Goal: Task Accomplishment & Management: Manage account settings

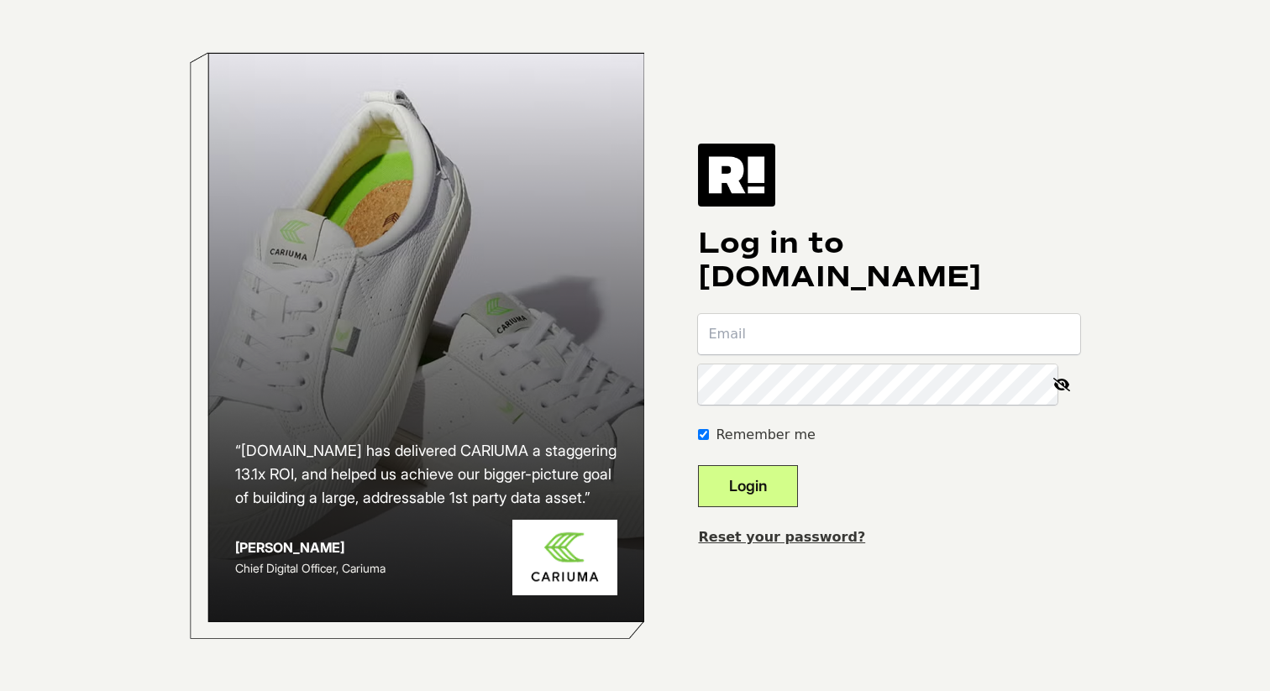
click at [793, 328] on input "email" at bounding box center [889, 334] width 382 height 40
type input "hollan"
paste input "viola-wiring-uncover-landsman-asher"
type input "viola-wiring-uncover-landsman-asher"
type input "holland.angel@onecare.com"
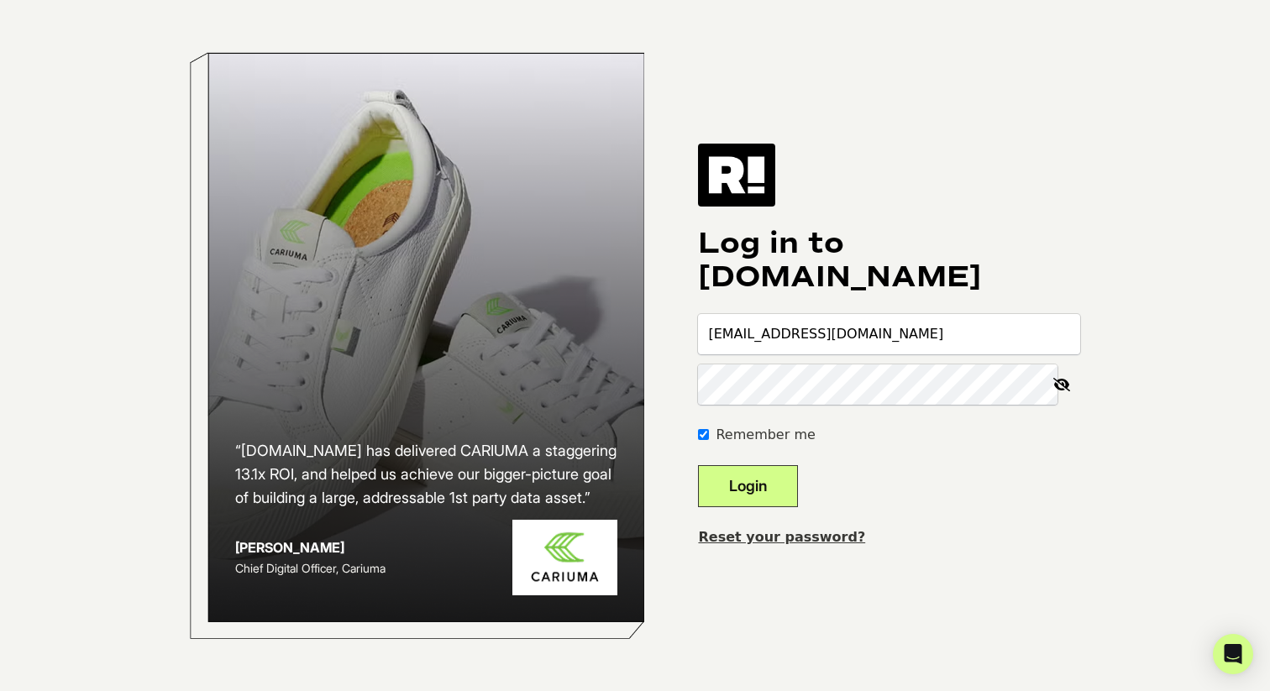
click at [775, 474] on button "Login" at bounding box center [748, 486] width 100 height 42
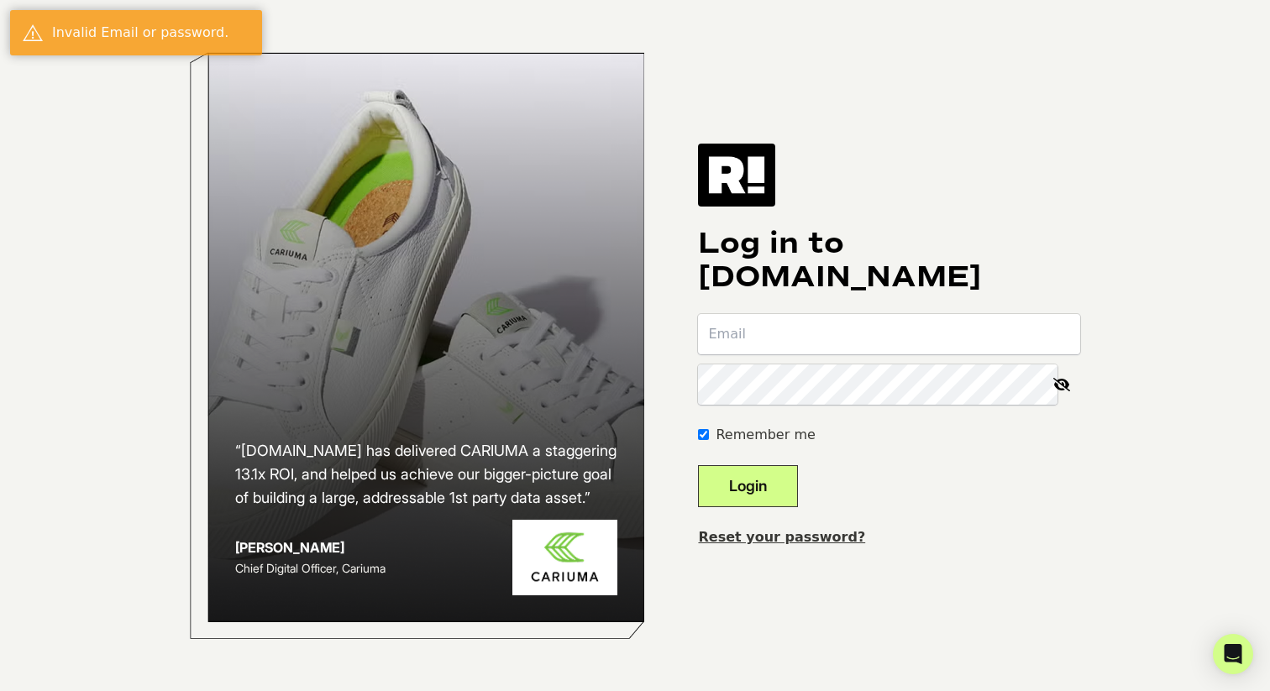
type input "[EMAIL_ADDRESS][DOMAIN_NAME]"
click at [769, 488] on button "Login" at bounding box center [748, 486] width 100 height 42
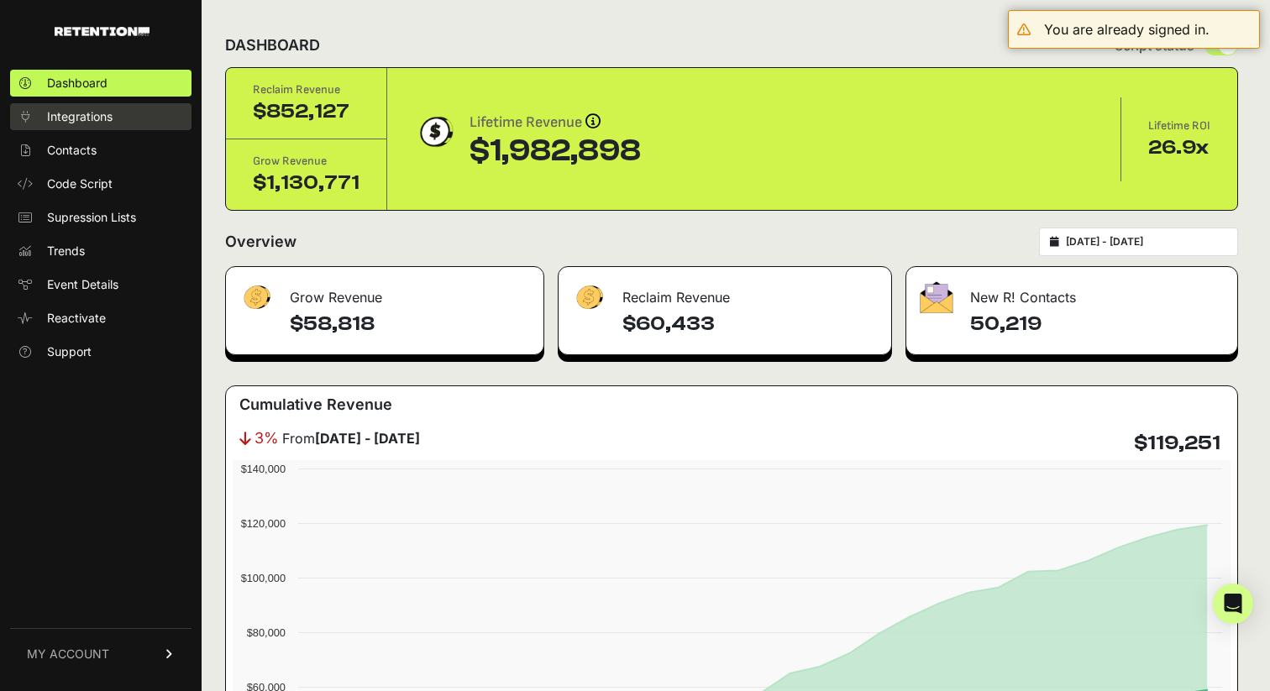
click at [132, 123] on link "Integrations" at bounding box center [100, 116] width 181 height 27
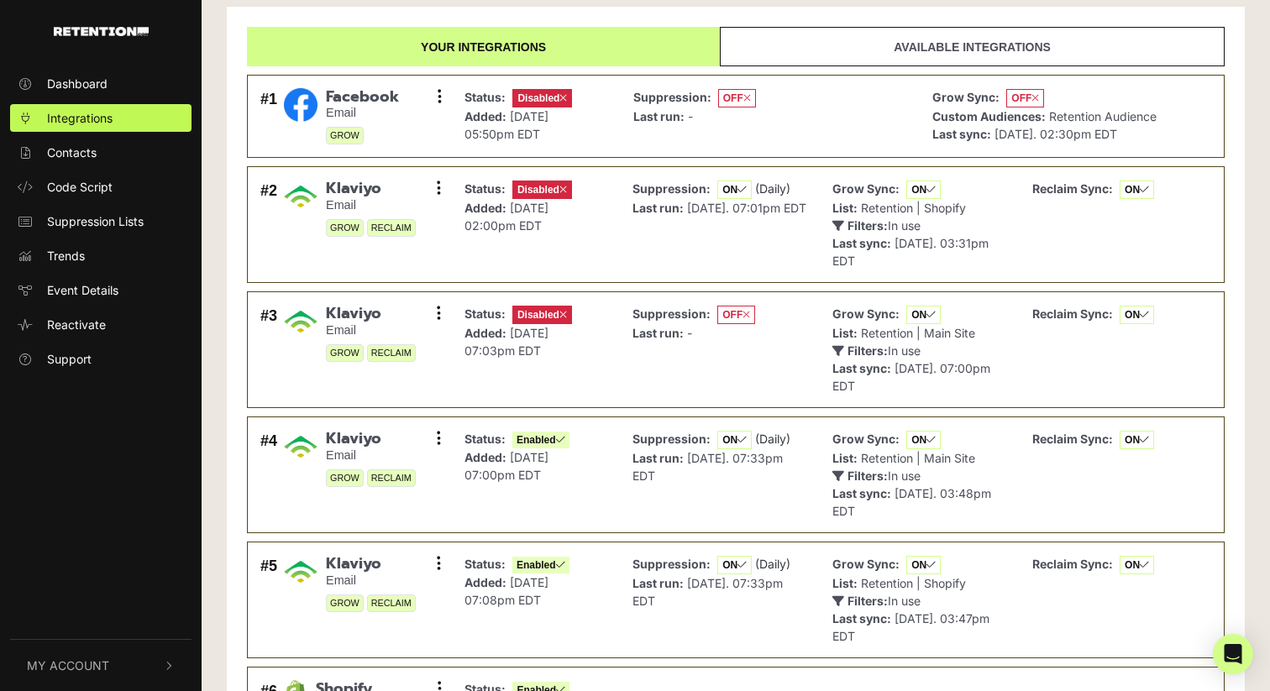
scroll to position [55, 0]
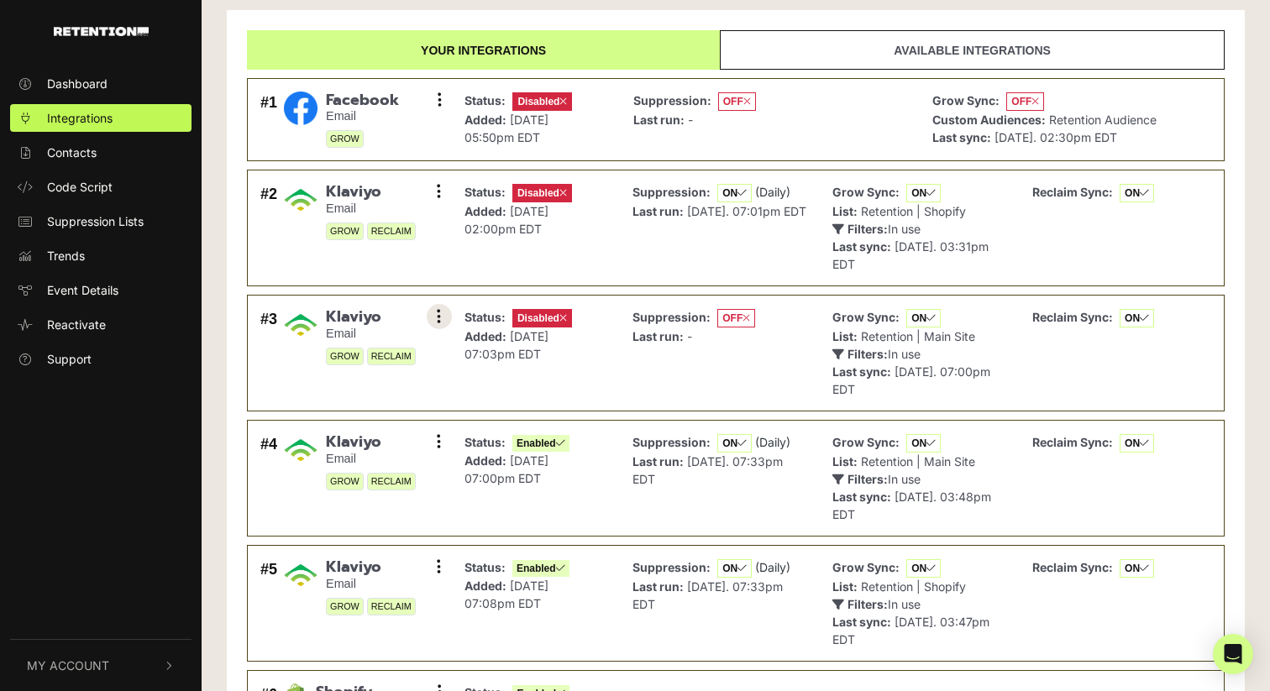
click at [434, 318] on button at bounding box center [439, 316] width 25 height 25
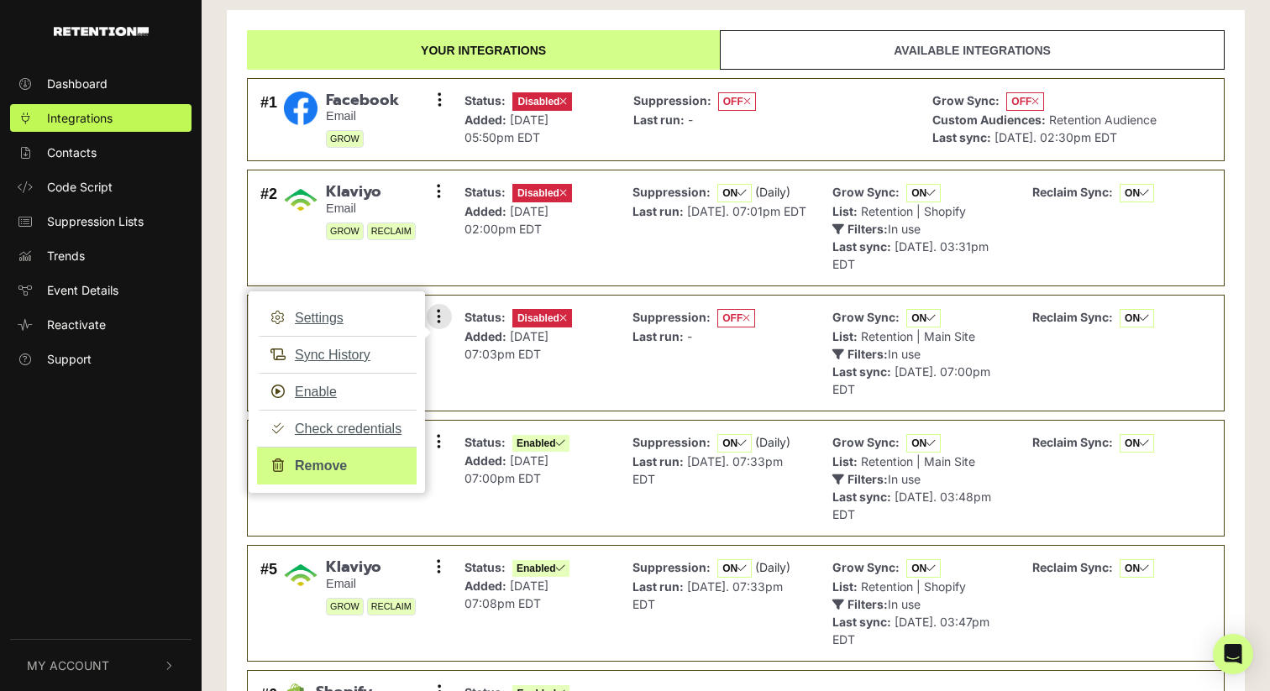
click at [346, 463] on link "Remove" at bounding box center [337, 466] width 160 height 38
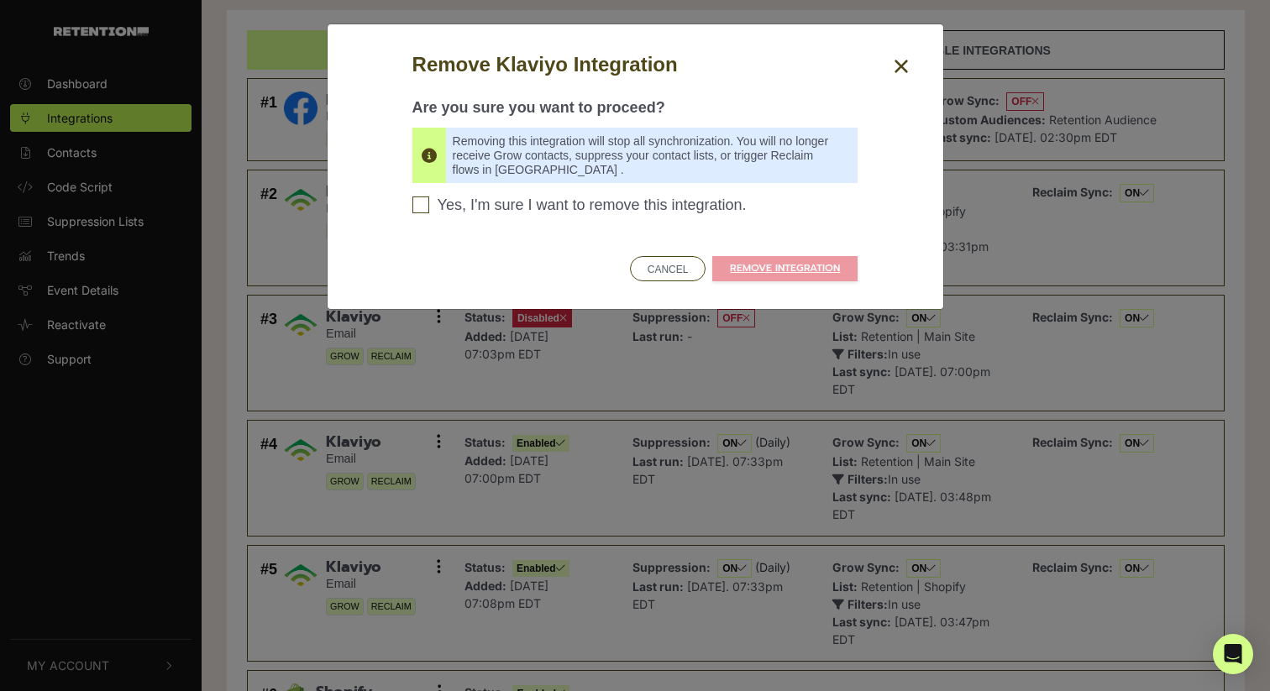
click at [561, 207] on span "Yes, I'm sure I want to remove this integration." at bounding box center [592, 206] width 309 height 18
click at [429, 207] on input "Yes, I'm sure I want to remove this integration. Please confirm to continue" at bounding box center [420, 205] width 17 height 17
checkbox input "true"
click at [752, 261] on link "REMOVE INTEGRATION" at bounding box center [784, 268] width 145 height 25
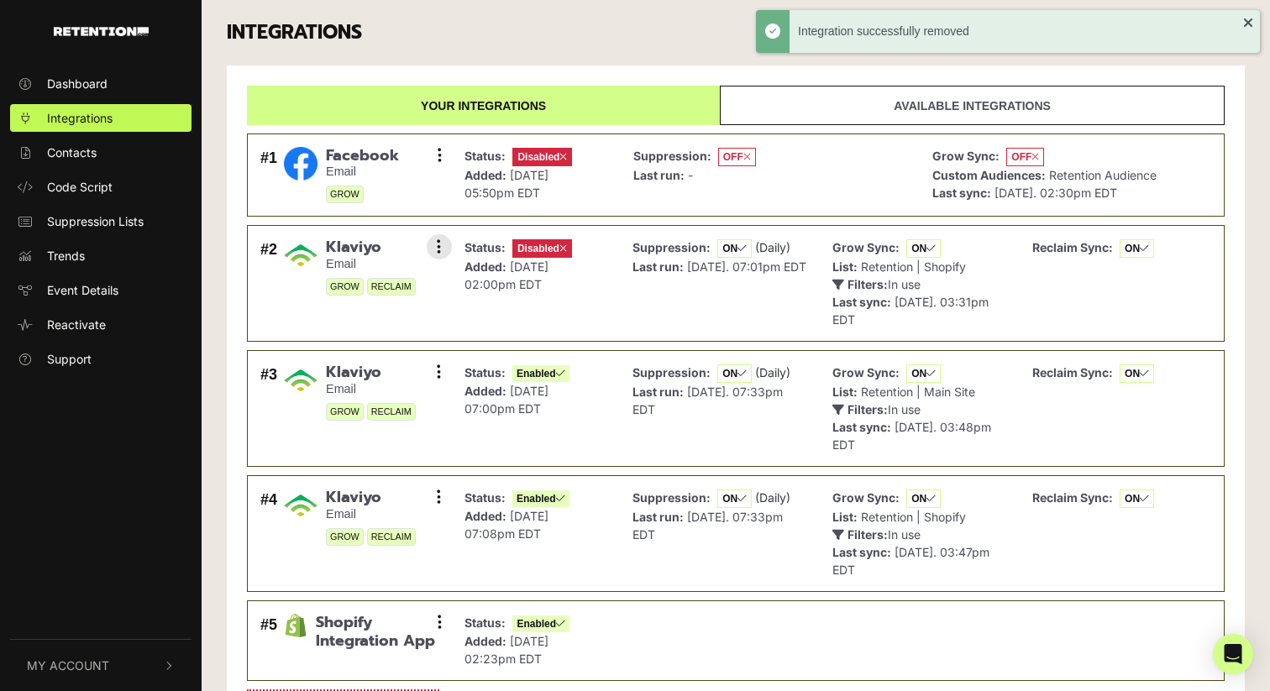
click at [454, 244] on li "#2 Klaviyo Email GROW RECLAIM Settings Sync History Enable Check credentials Re…" at bounding box center [736, 283] width 978 height 117
click at [438, 247] on icon at bounding box center [439, 247] width 4 height 17
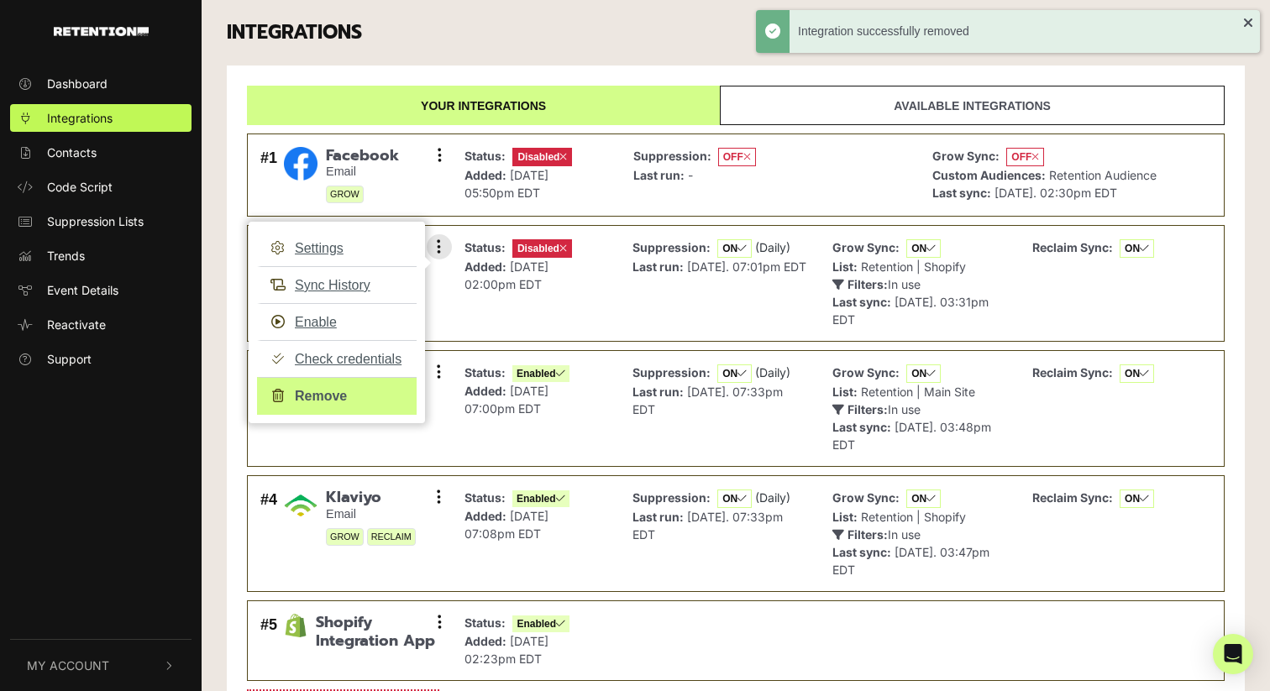
click at [384, 394] on link "Remove" at bounding box center [337, 396] width 160 height 38
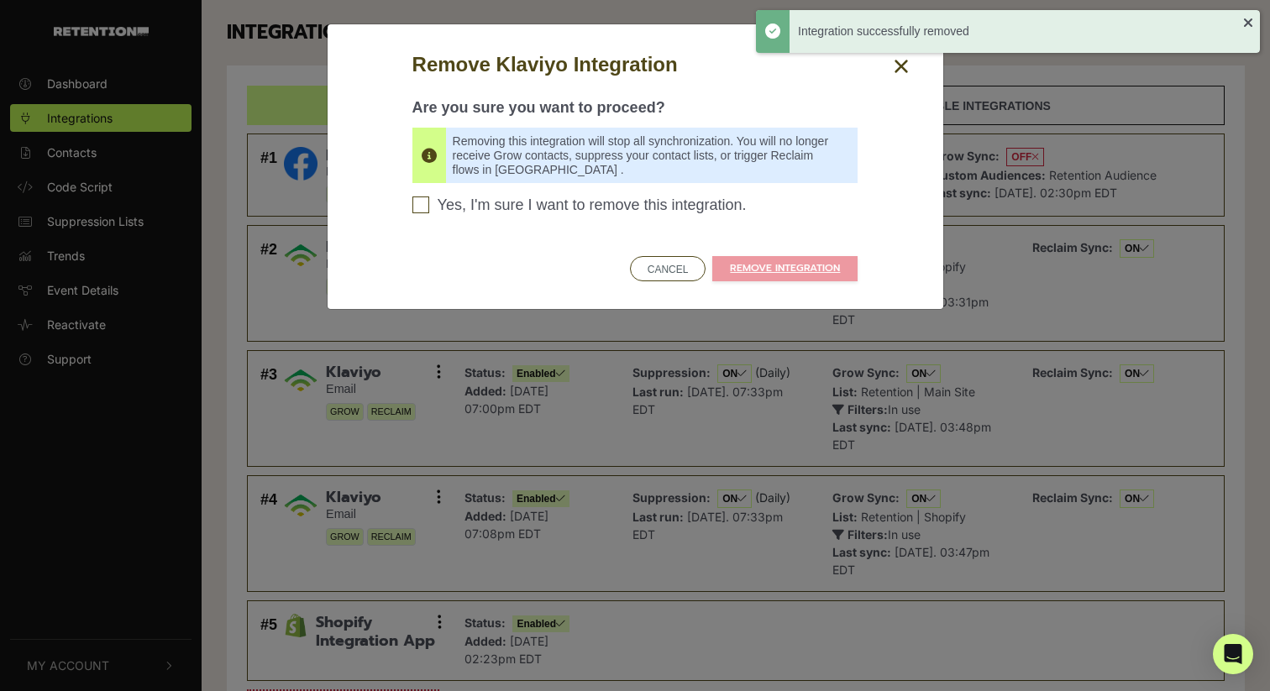
click at [615, 204] on span "Yes, I'm sure I want to remove this integration." at bounding box center [592, 206] width 309 height 18
click at [429, 204] on input "Yes, I'm sure I want to remove this integration. Please confirm to continue" at bounding box center [420, 205] width 17 height 17
checkbox input "true"
click at [719, 253] on div "Remove Klaviyo Integration Are you sure you want to proceed? Removing this inte…" at bounding box center [635, 167] width 471 height 234
click at [730, 266] on link "REMOVE INTEGRATION" at bounding box center [784, 268] width 145 height 25
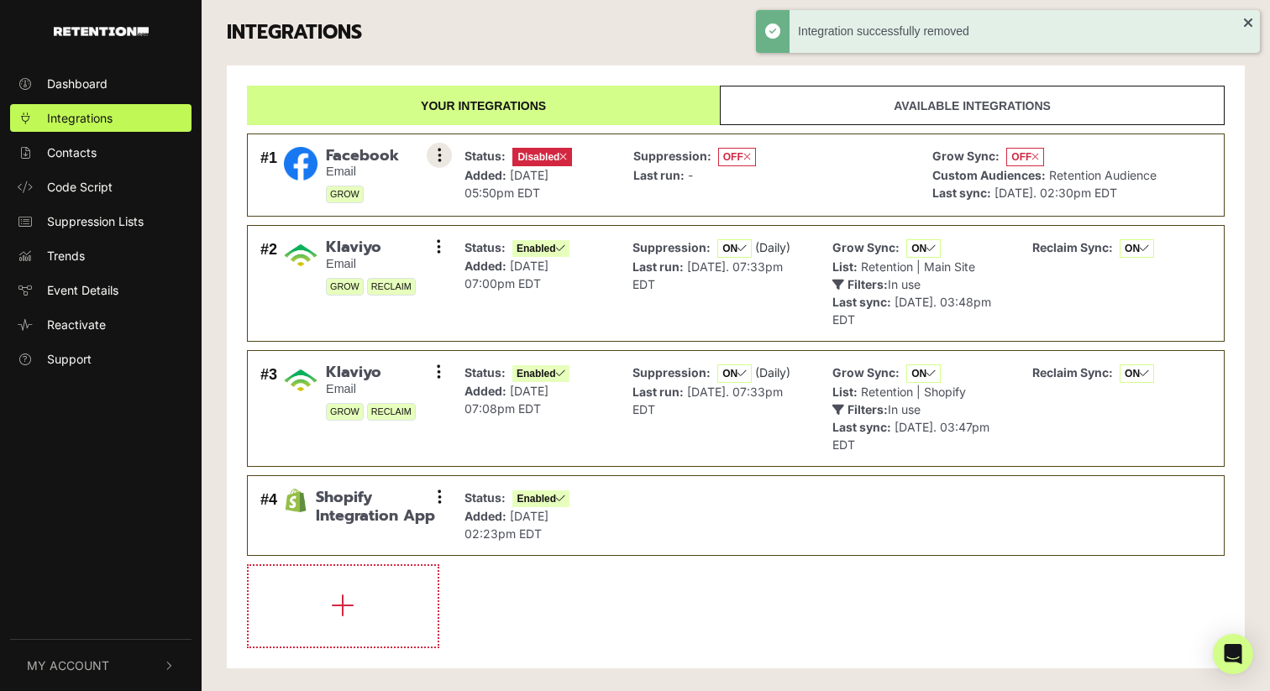
click at [436, 152] on button at bounding box center [439, 155] width 25 height 25
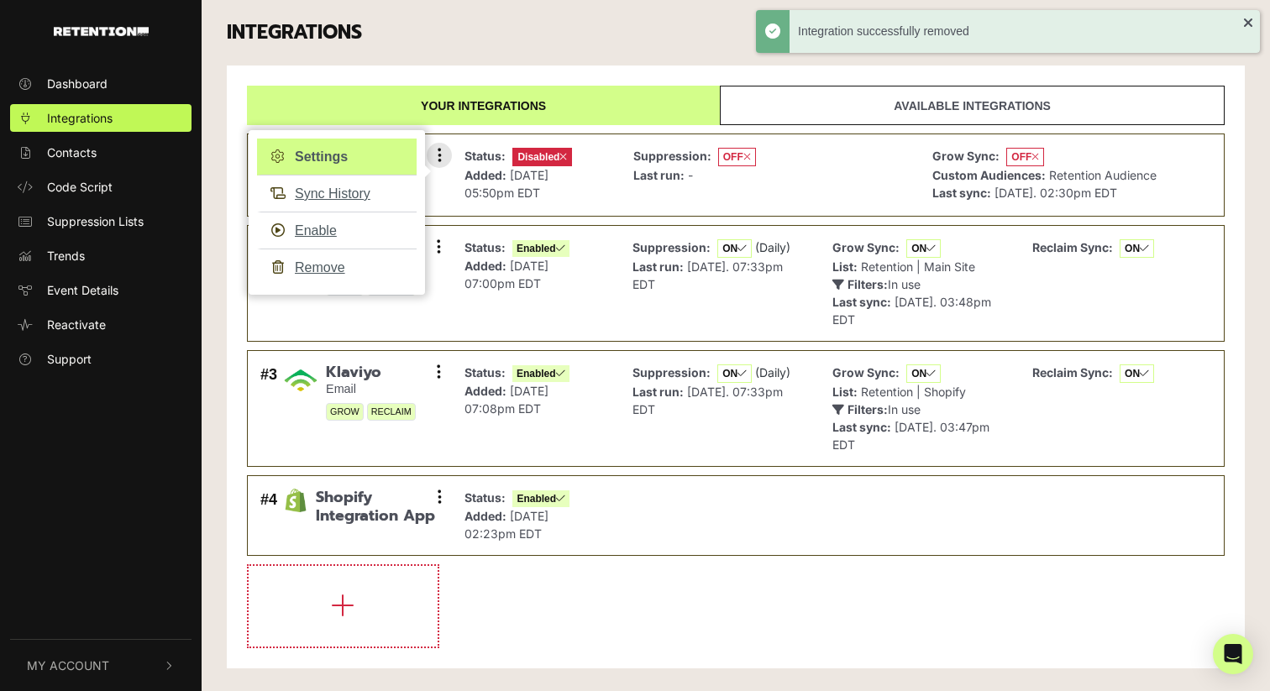
click at [334, 167] on link "Settings" at bounding box center [337, 157] width 160 height 37
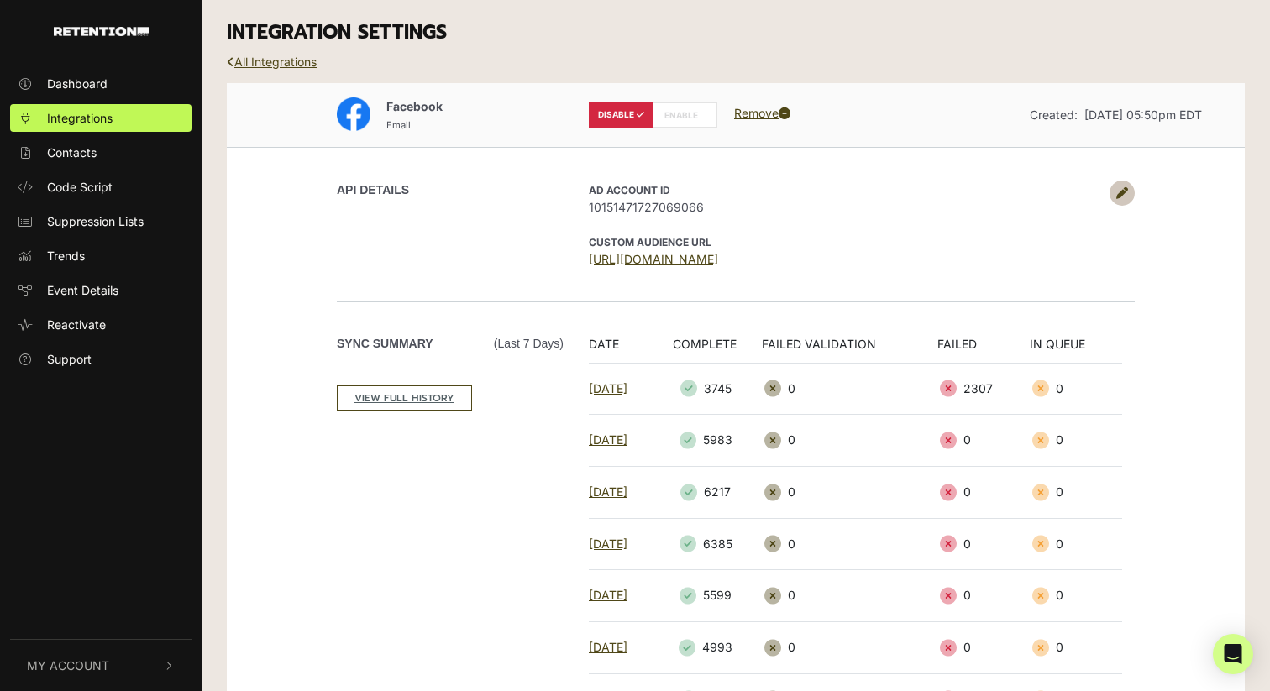
click at [700, 118] on icon at bounding box center [702, 115] width 8 height 8
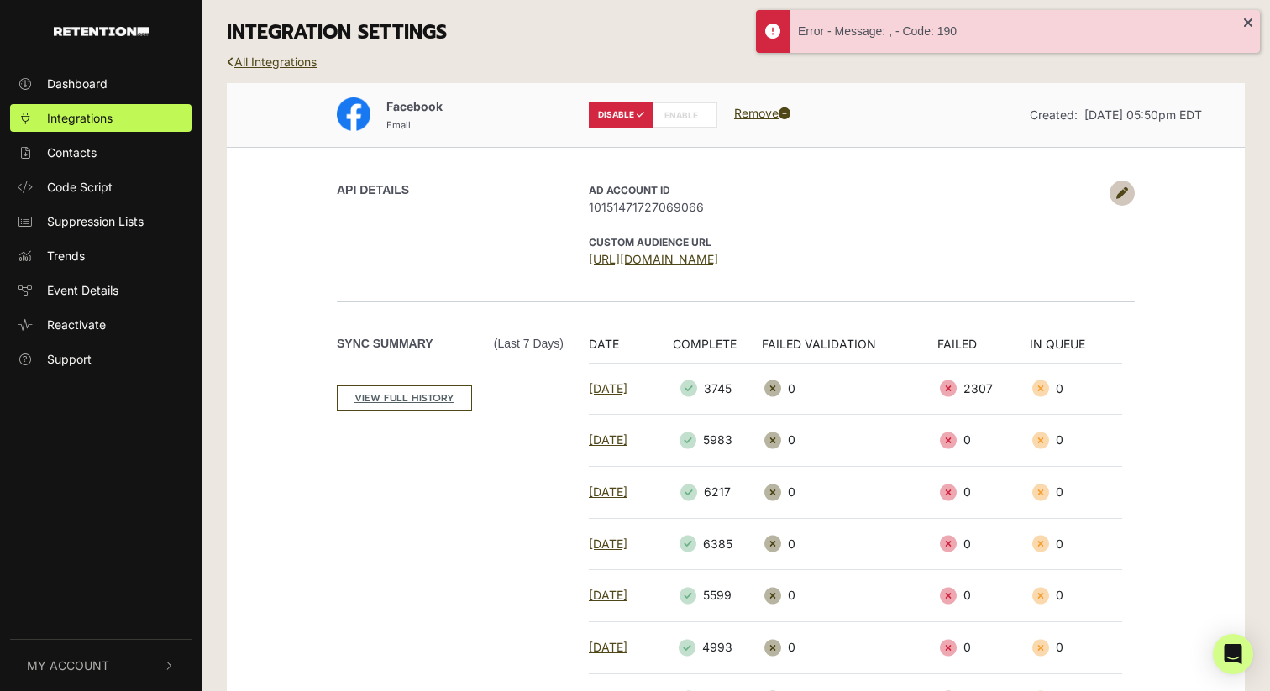
click at [1118, 192] on icon at bounding box center [1122, 193] width 12 height 12
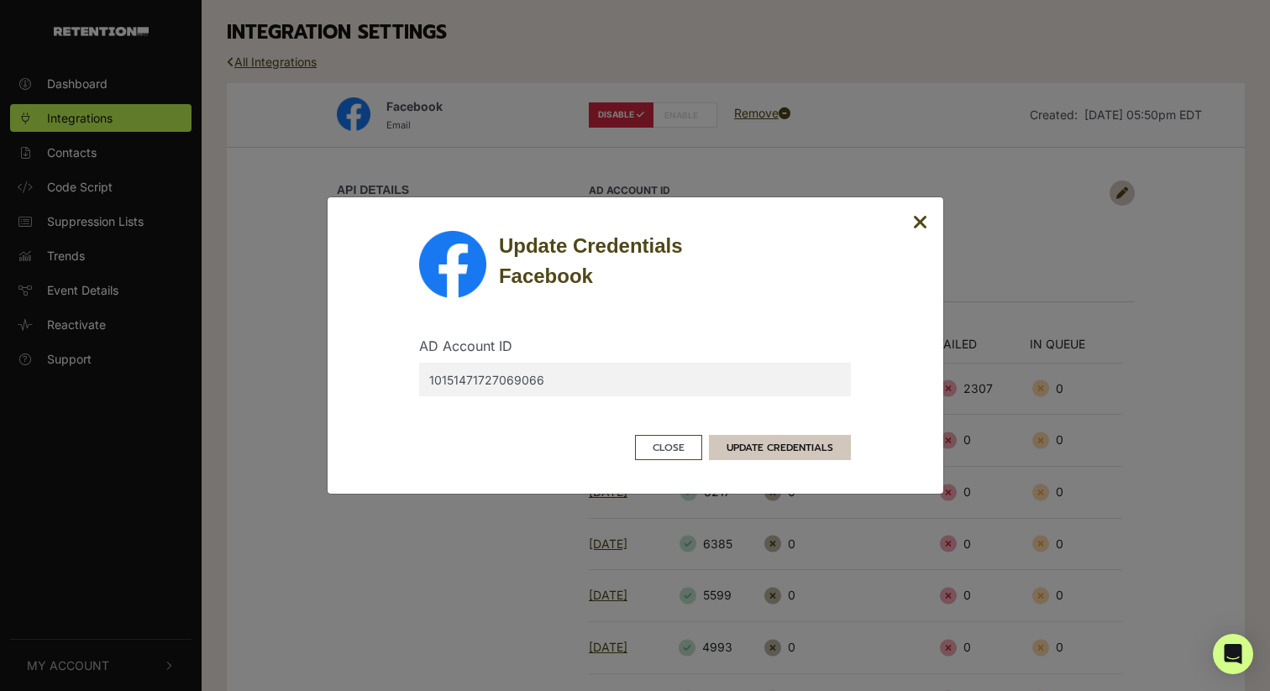
click at [781, 447] on button "UPDATE CREDENTIALS" at bounding box center [780, 447] width 142 height 25
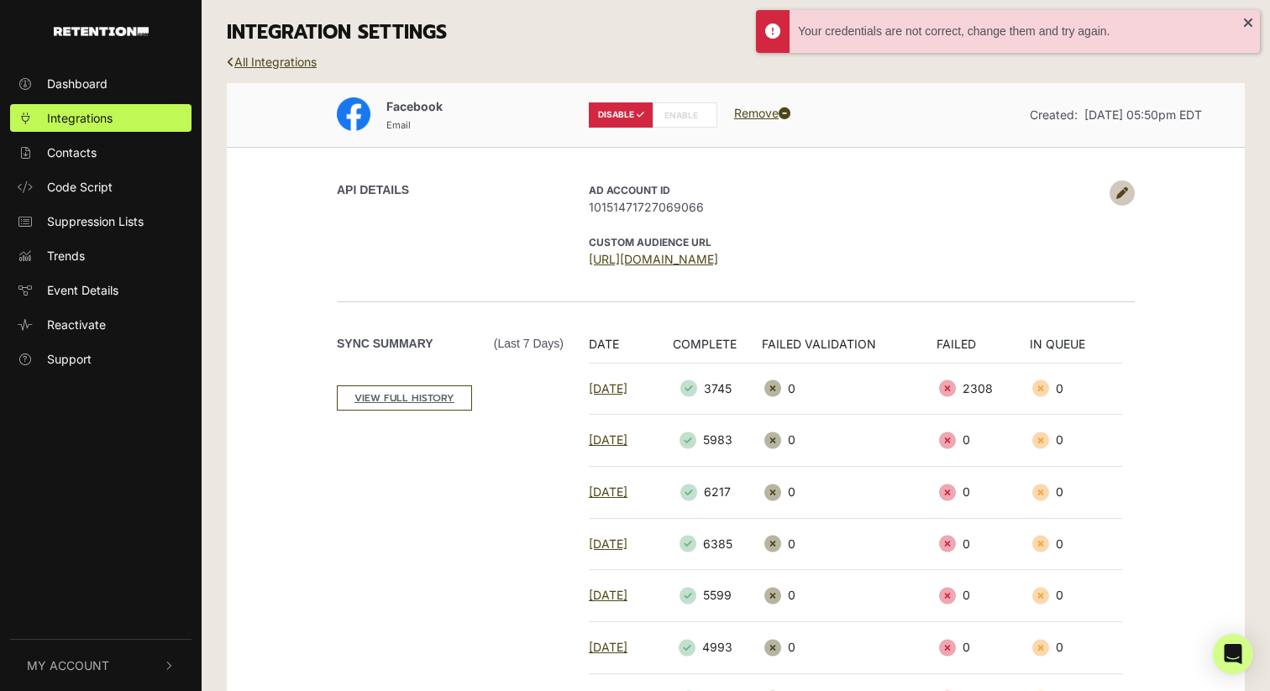
click at [674, 118] on label "ENABLE" at bounding box center [685, 114] width 65 height 25
radio input "false"
radio input "true"
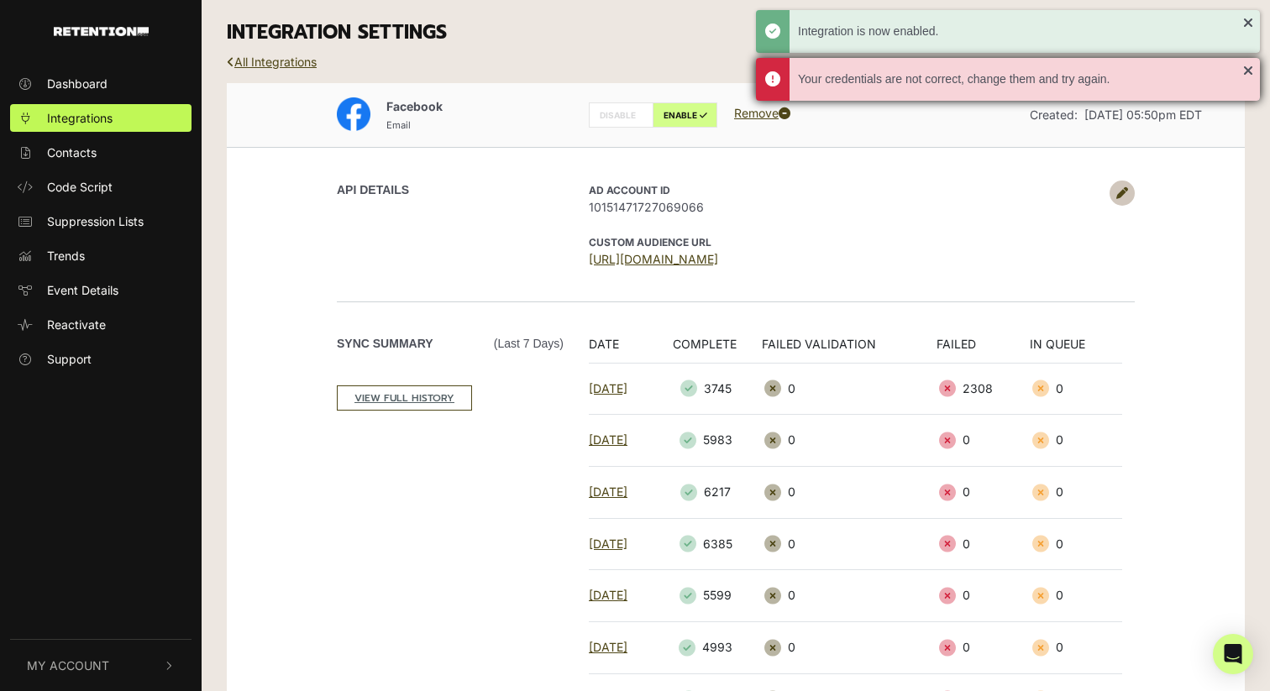
click at [1250, 66] on div "Your credentials are not correct, change them and try again." at bounding box center [1008, 79] width 504 height 43
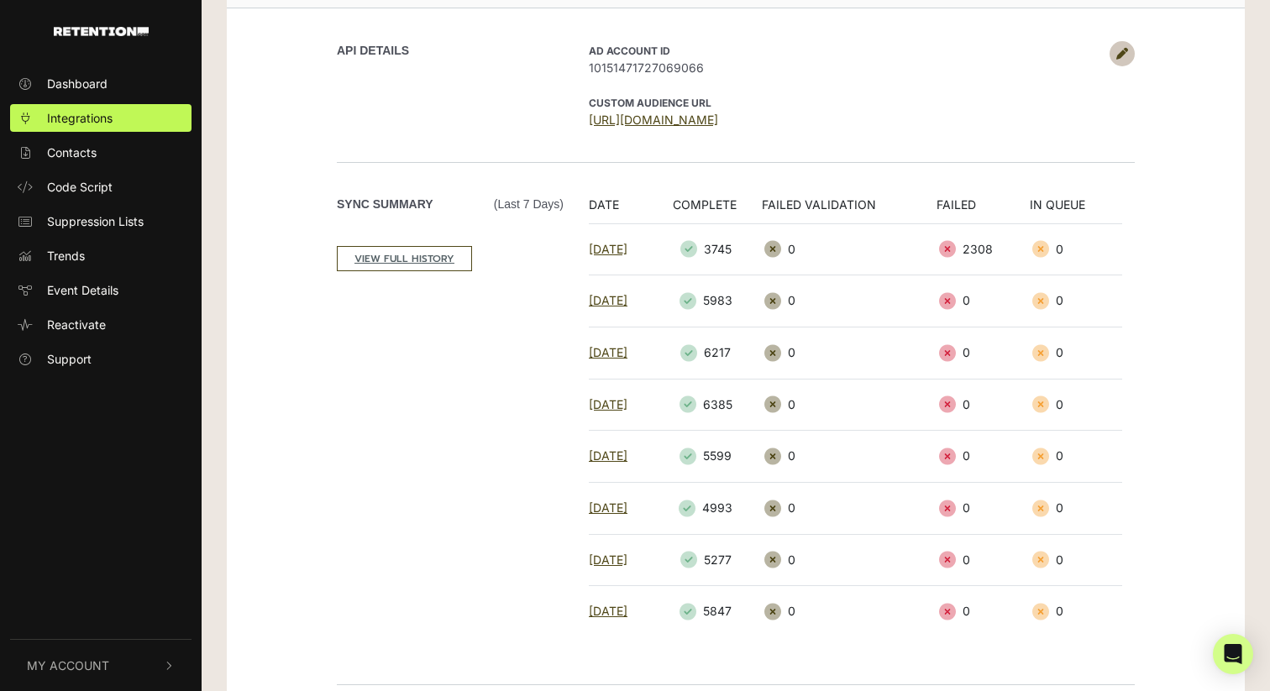
scroll to position [258, 0]
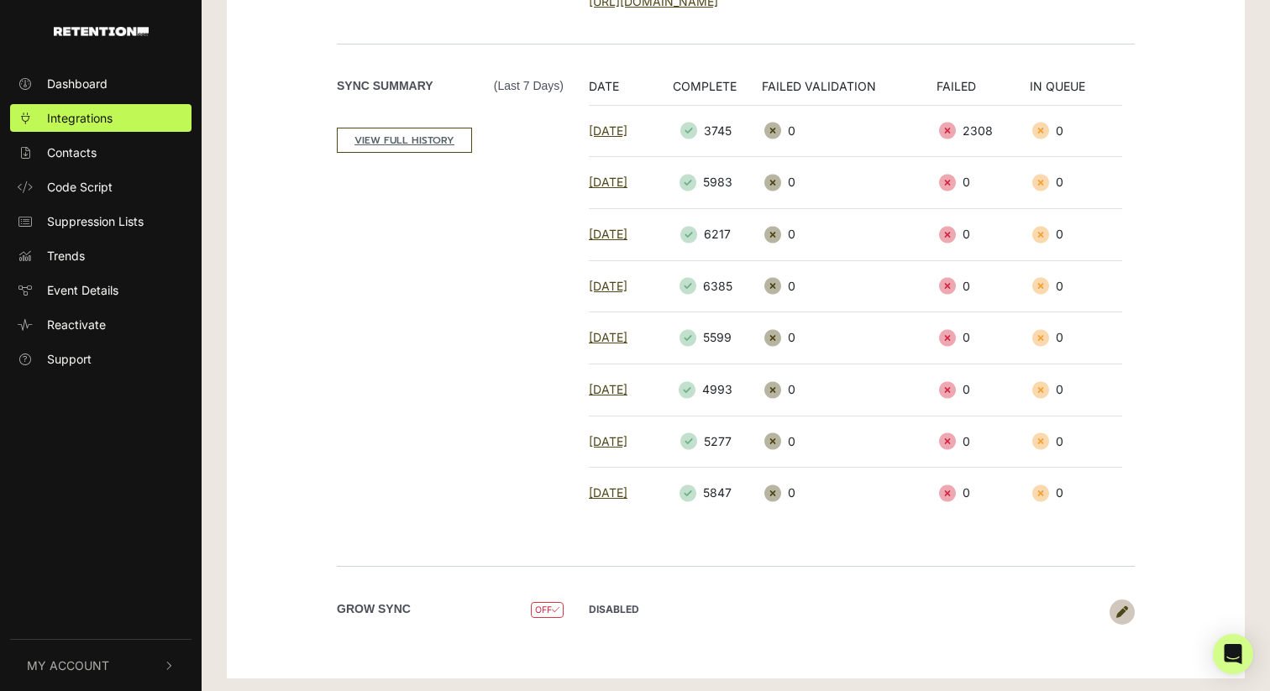
click at [1119, 614] on icon at bounding box center [1122, 612] width 12 height 12
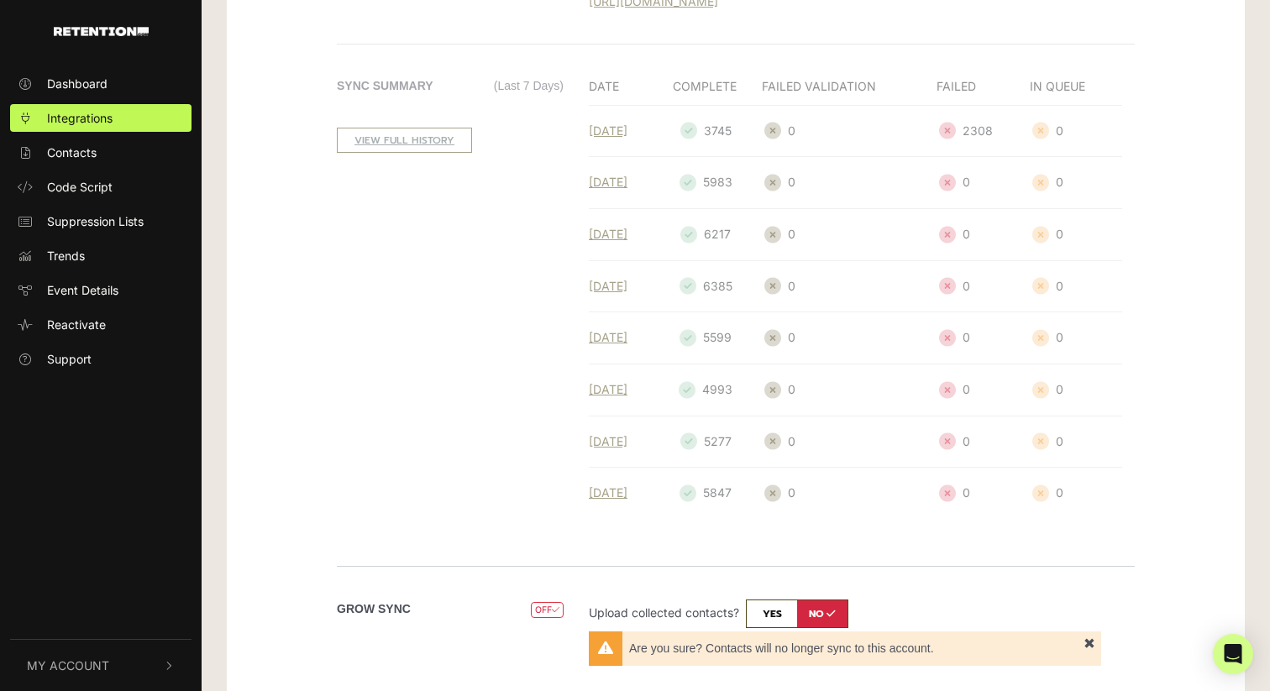
click at [774, 605] on input "checkbox" at bounding box center [797, 614] width 102 height 29
checkbox input "true"
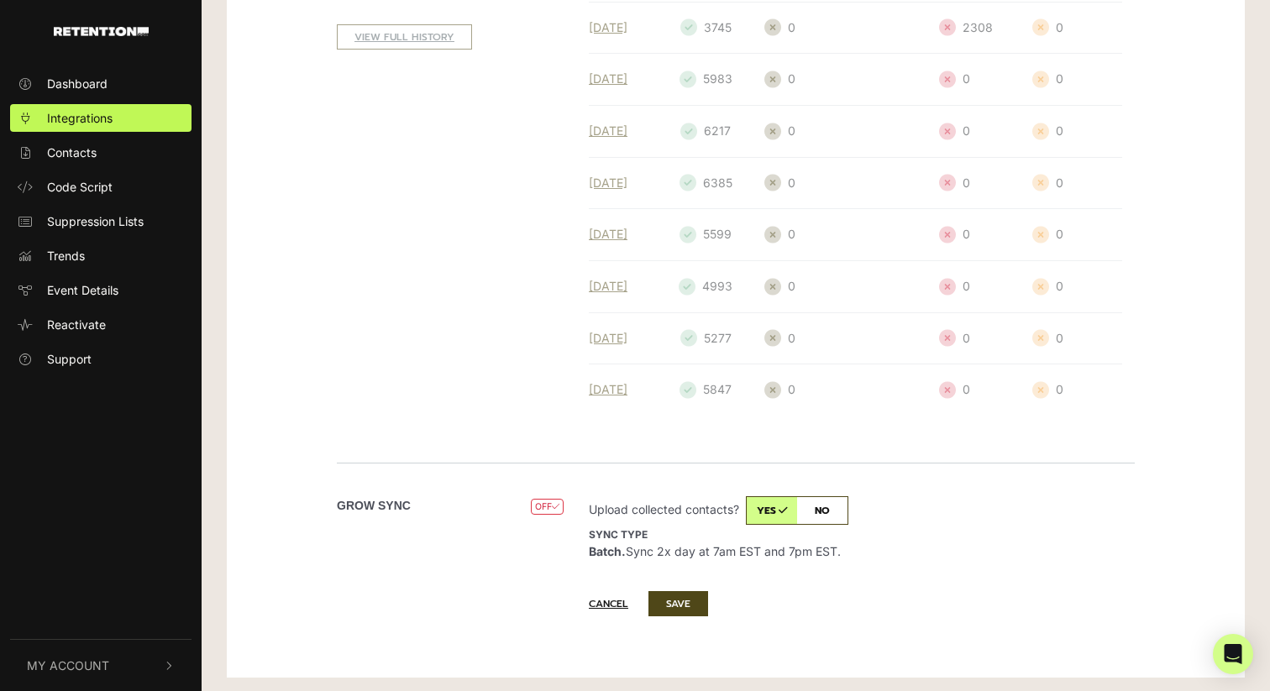
click at [685, 598] on button "SAVE" at bounding box center [679, 603] width 60 height 25
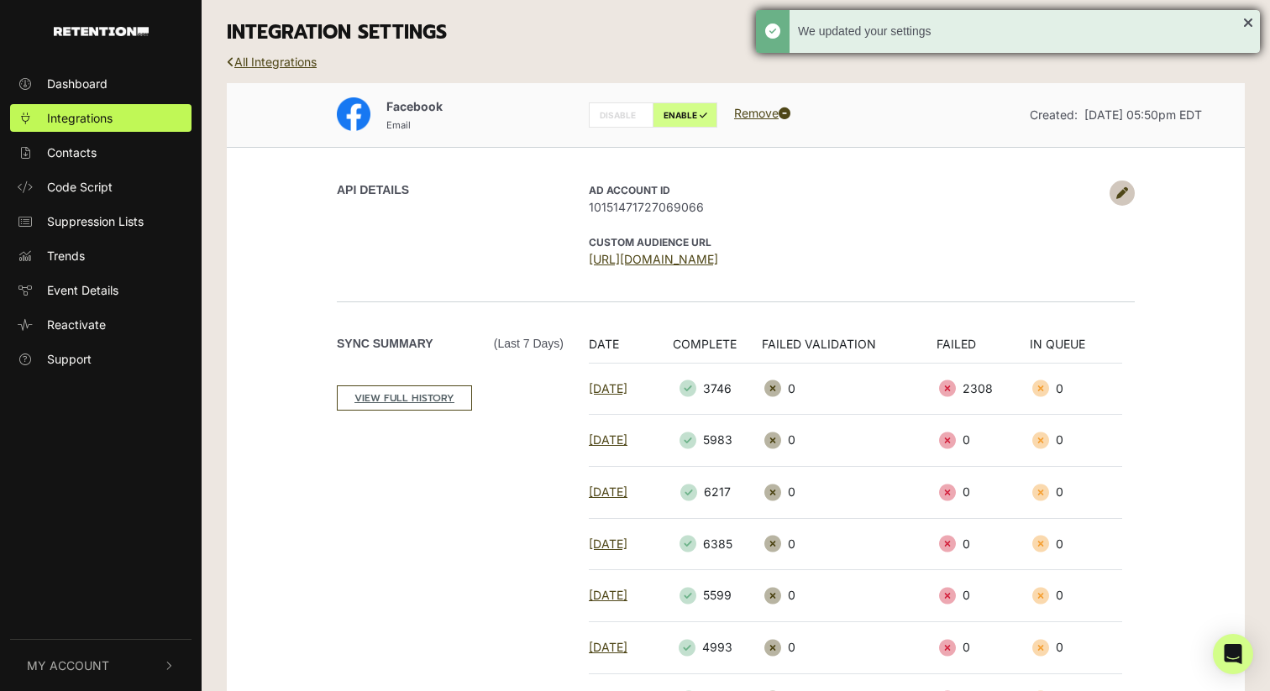
click at [1253, 19] on div "We updated your settings" at bounding box center [1008, 31] width 504 height 43
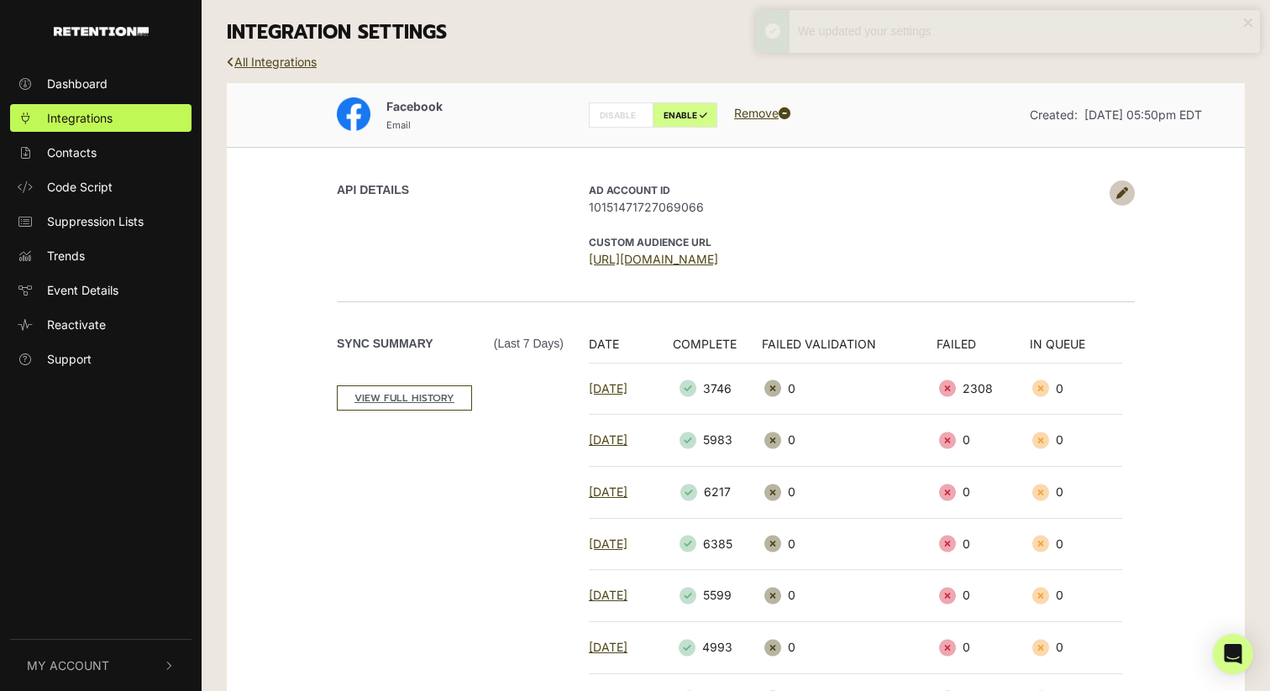
click at [1251, 20] on div "We updated your settings" at bounding box center [1008, 31] width 504 height 43
click at [174, 663] on icon "button" at bounding box center [170, 666] width 12 height 10
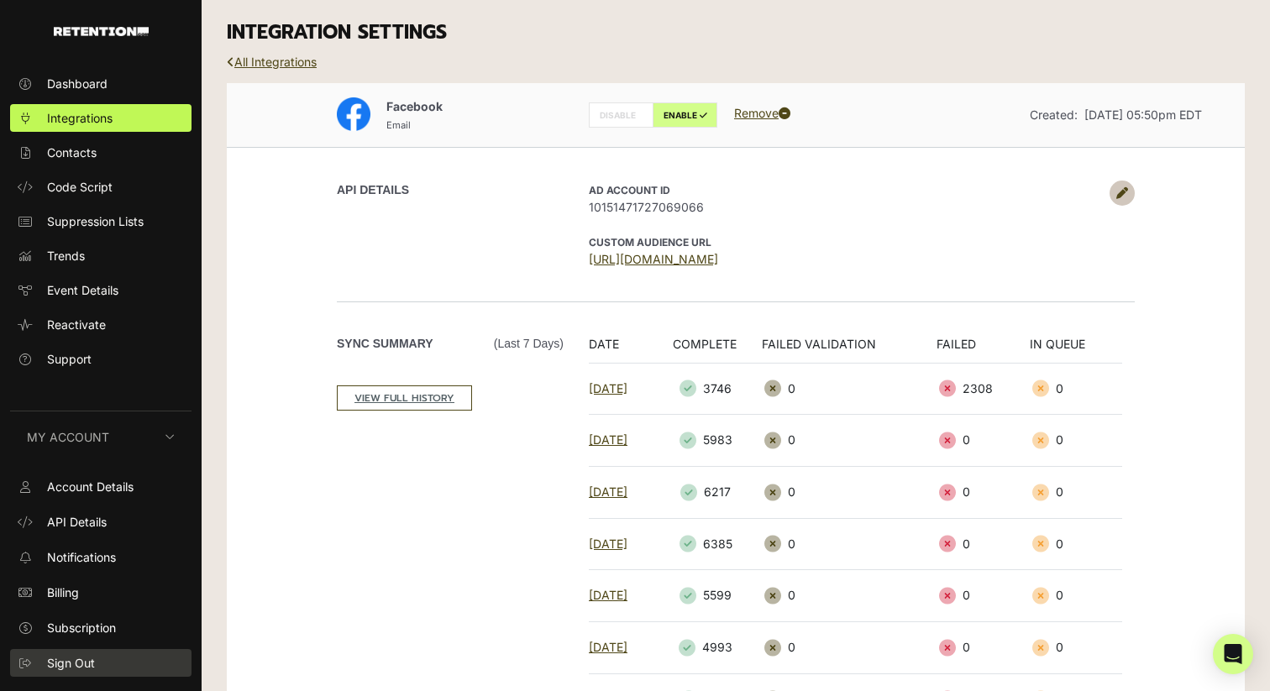
click at [147, 659] on link "Sign Out" at bounding box center [100, 663] width 181 height 28
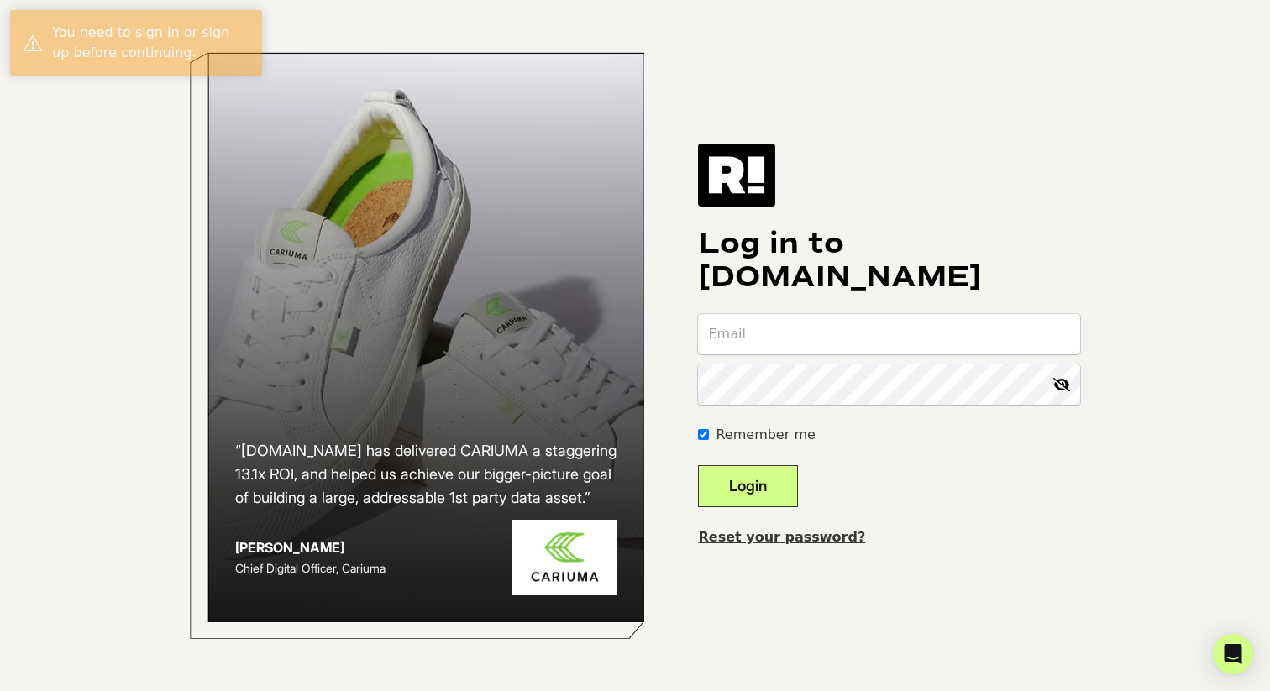
click at [79, 666] on body "“[DOMAIN_NAME] has delivered CARIUMA a staggering 13.1x ROI, and helped us achi…" at bounding box center [635, 345] width 1270 height 691
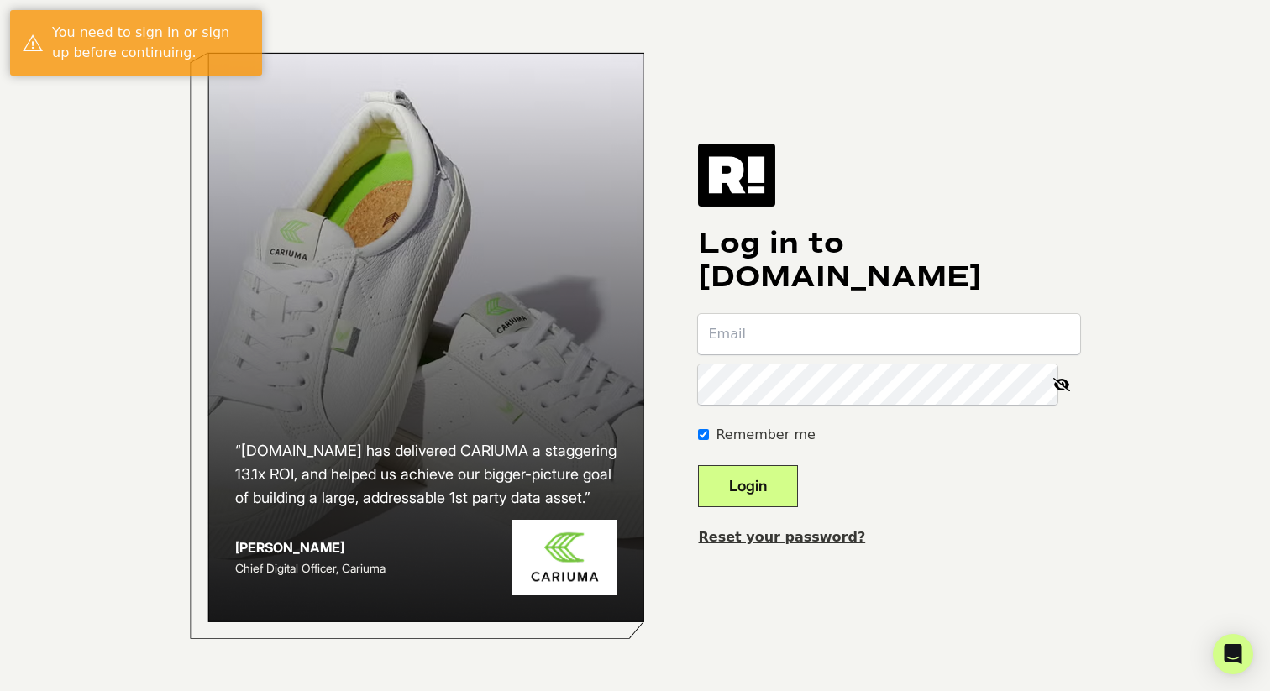
click at [873, 352] on input "email" at bounding box center [889, 334] width 382 height 40
type input "[EMAIL_ADDRESS][DOMAIN_NAME]"
